Goal: Information Seeking & Learning: Learn about a topic

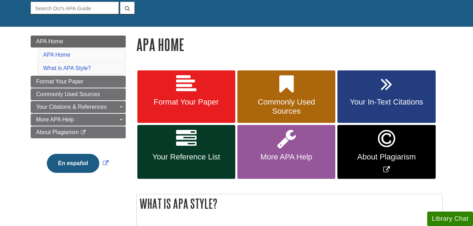
scroll to position [70, 0]
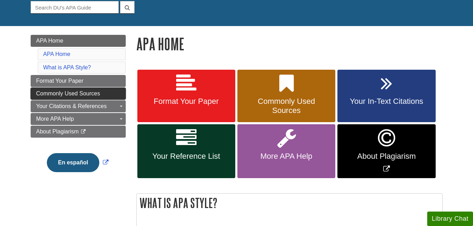
click at [88, 92] on span "Commonly Used Sources" at bounding box center [68, 94] width 64 height 6
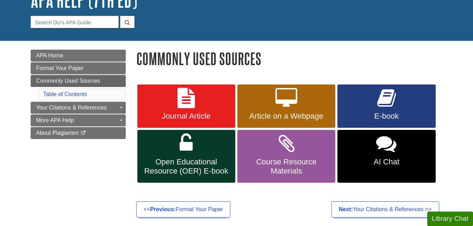
scroll to position [56, 0]
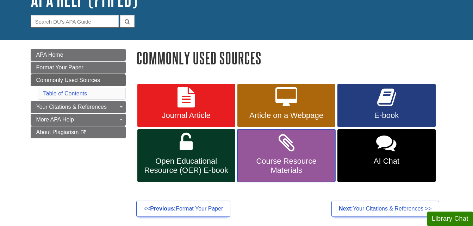
click at [295, 168] on span "Course Resource Materials" at bounding box center [286, 166] width 87 height 18
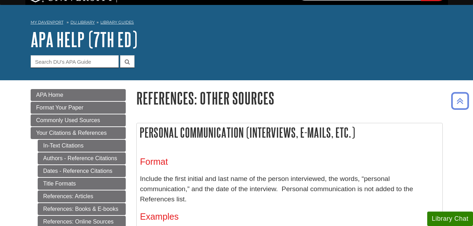
scroll to position [14, 0]
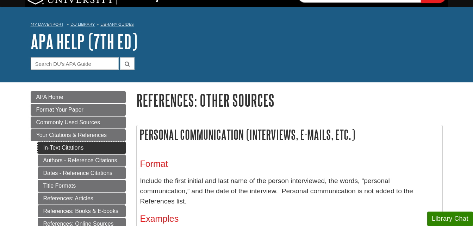
click at [95, 146] on link "In-Text Citations" at bounding box center [82, 148] width 88 height 12
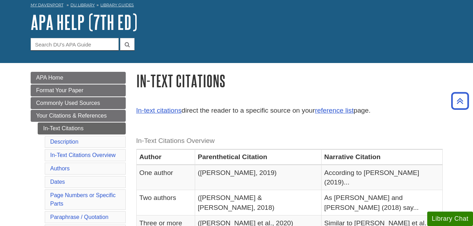
scroll to position [14, 0]
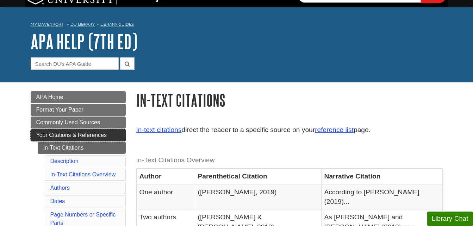
click at [96, 135] on span "Your Citations & References" at bounding box center [71, 135] width 70 height 6
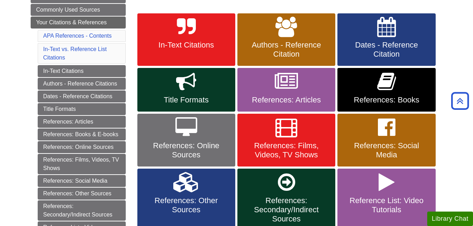
scroll to position [141, 0]
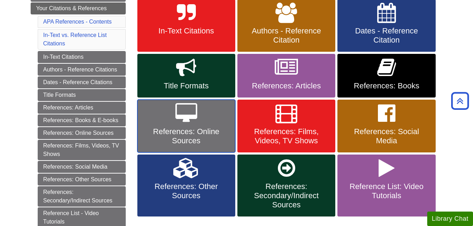
click at [195, 135] on span "References: Online Sources" at bounding box center [186, 136] width 87 height 18
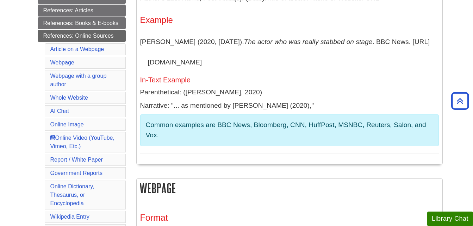
scroll to position [211, 0]
